Goal: Check status: Check status

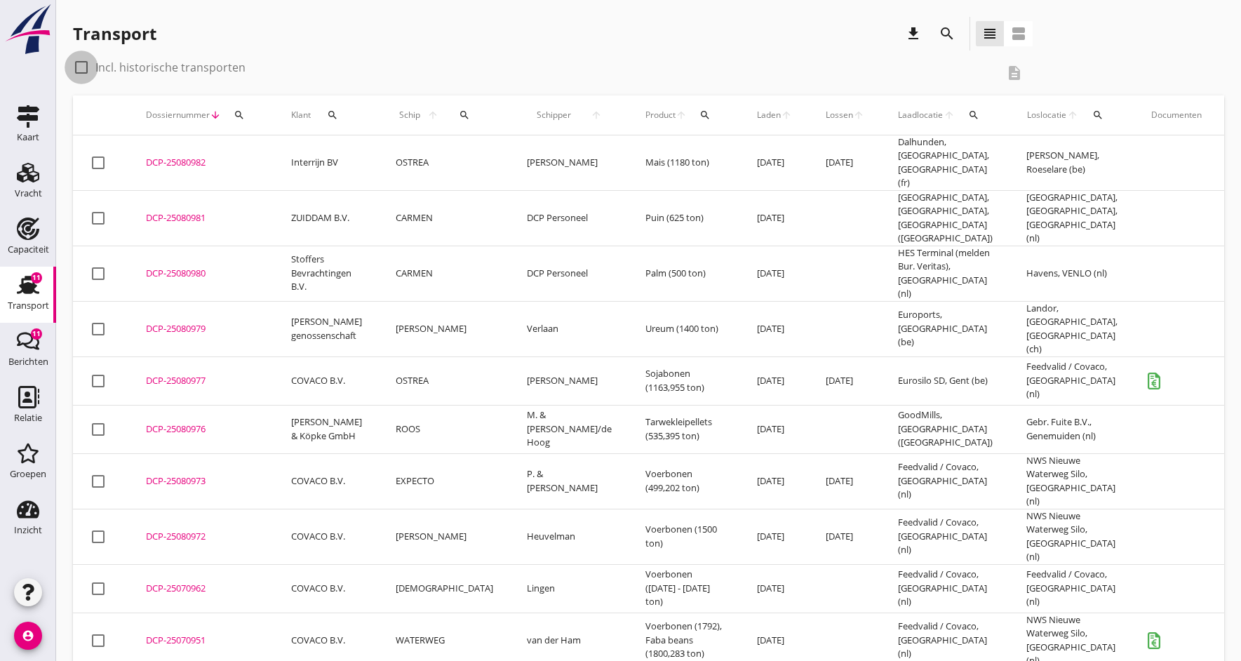
click at [84, 67] on div at bounding box center [81, 67] width 24 height 24
checkbox input "true"
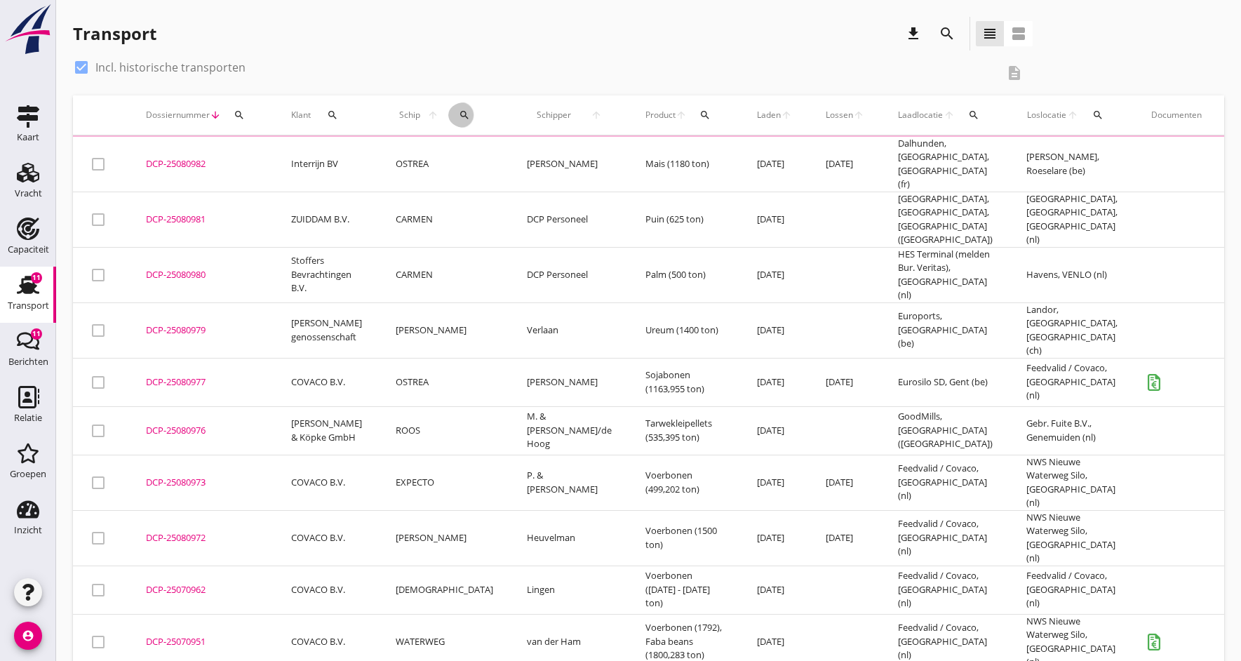
click at [459, 116] on icon "search" at bounding box center [464, 114] width 11 height 11
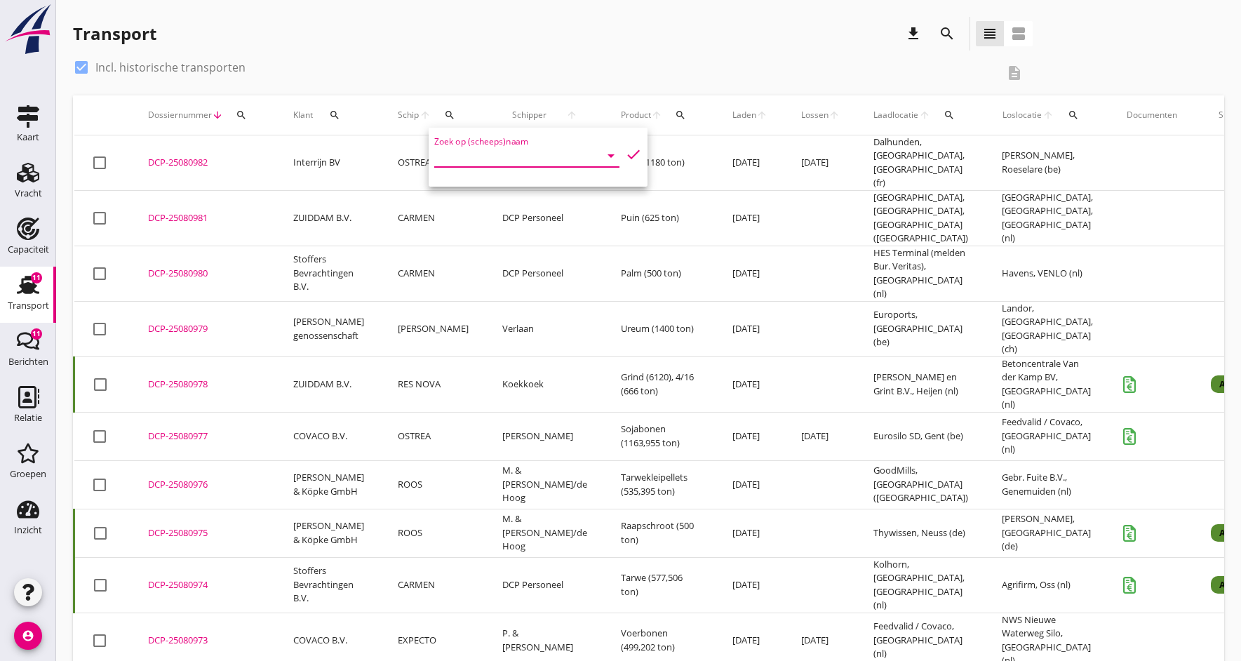
click at [476, 158] on input "Zoek op (scheeps)naam" at bounding box center [507, 156] width 146 height 22
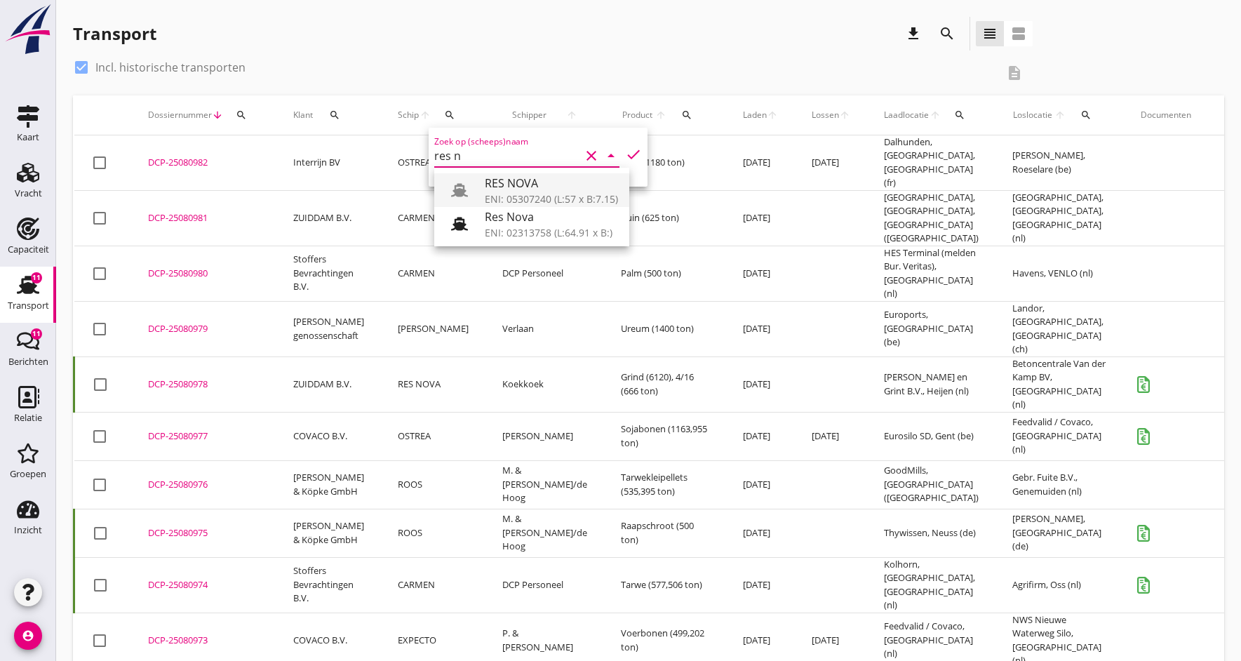
click at [523, 192] on div "ENI: 05307240 (L:57 x B:7.15)" at bounding box center [551, 199] width 133 height 15
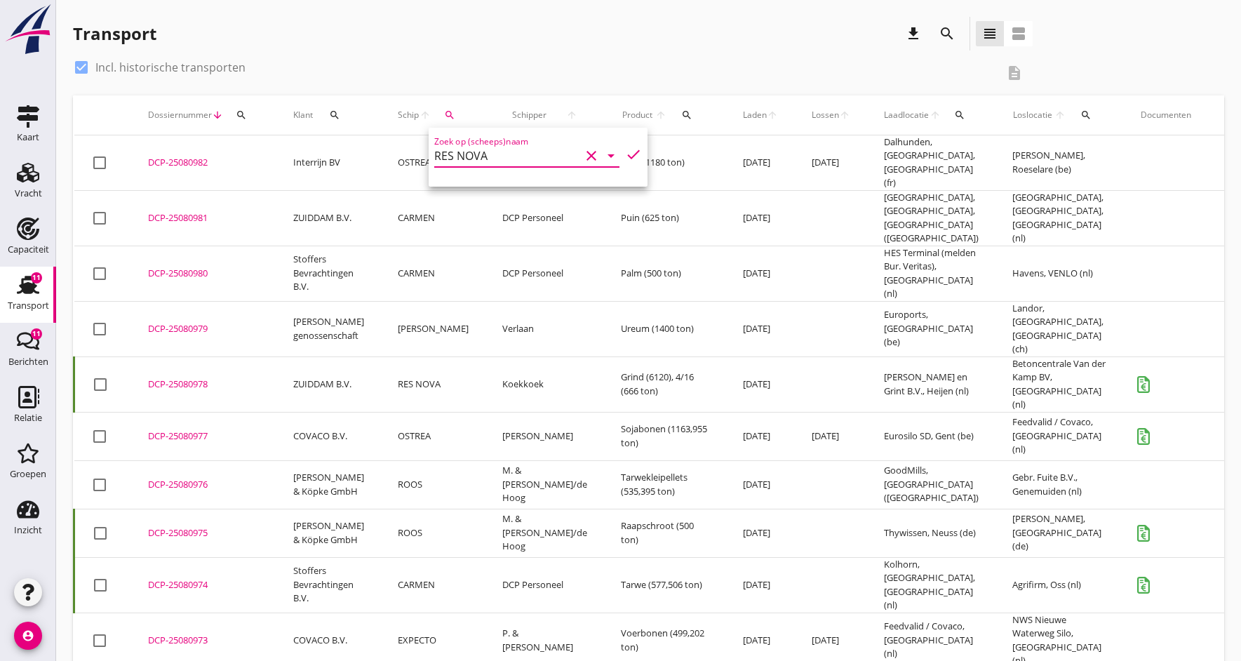
click at [631, 149] on icon "check" at bounding box center [633, 154] width 17 height 17
type input "RES NOVA"
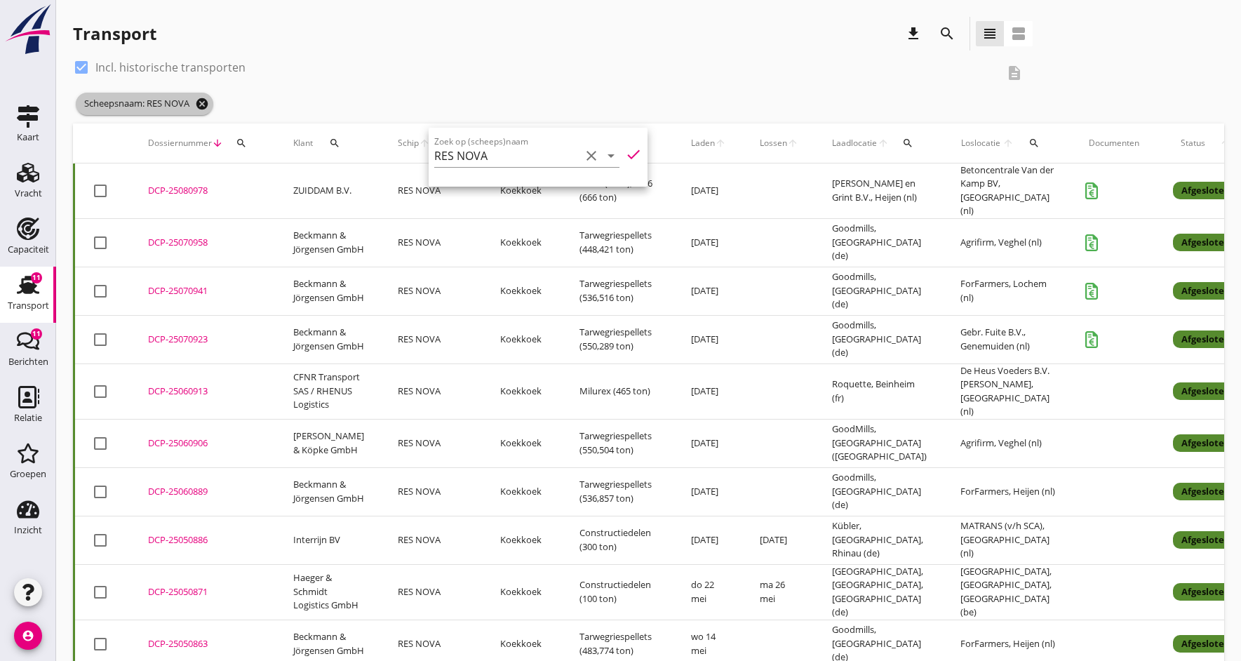
click at [200, 99] on icon "cancel" at bounding box center [202, 104] width 14 height 14
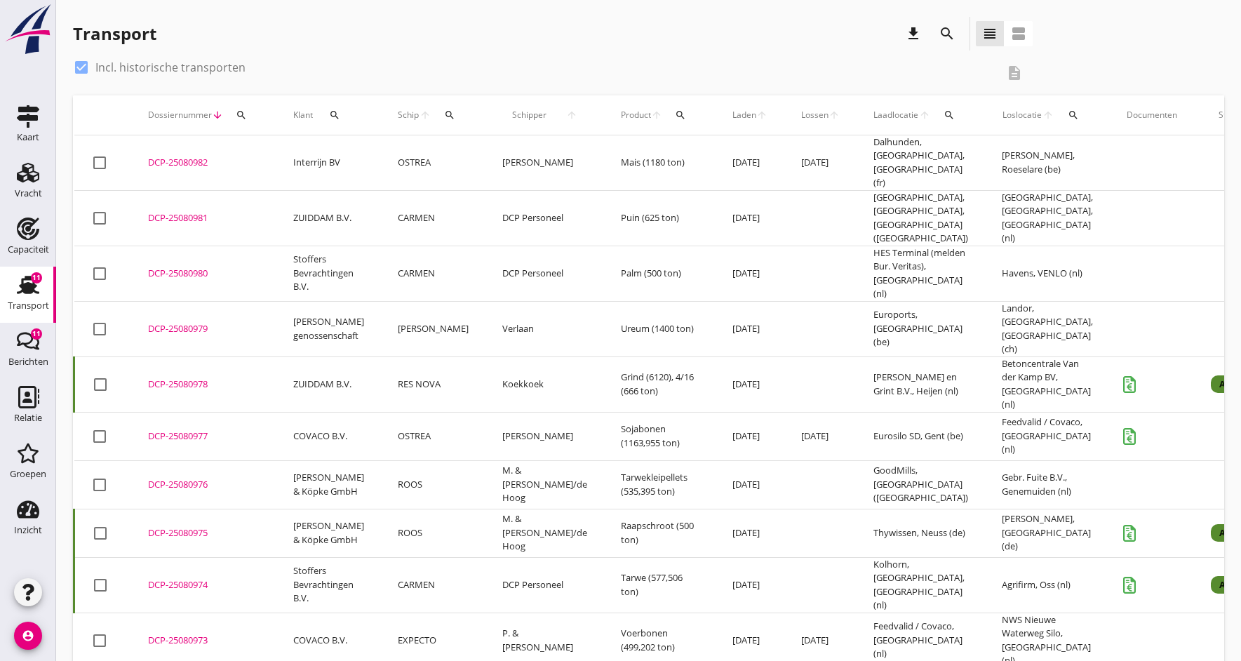
click at [82, 64] on div at bounding box center [81, 67] width 24 height 24
checkbox input "false"
